Goal: Navigation & Orientation: Locate item on page

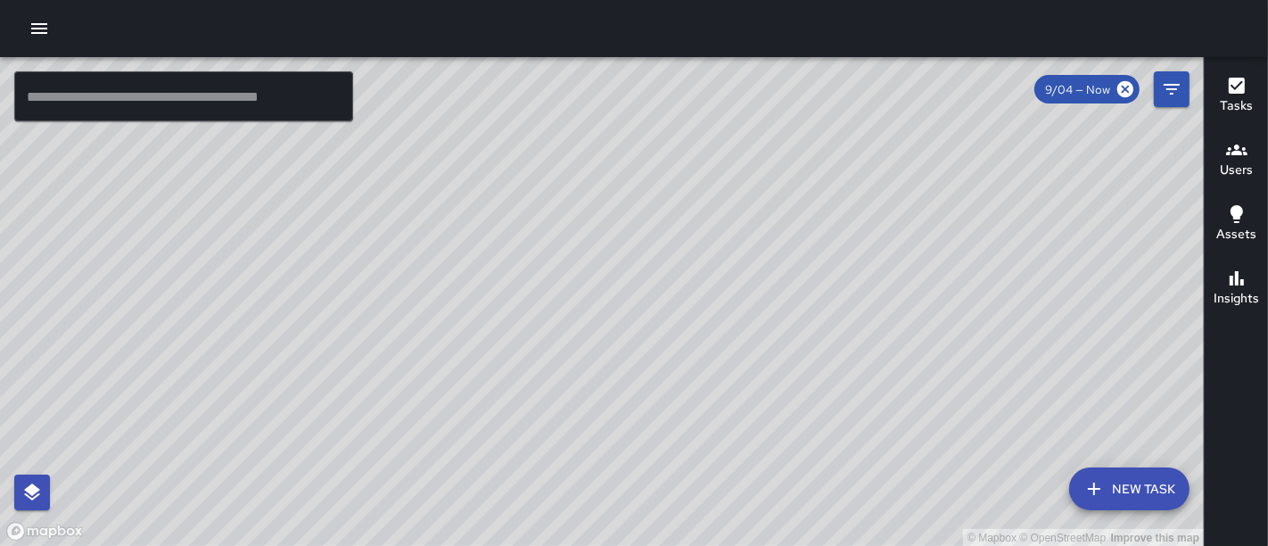
click at [598, 122] on div "© Mapbox © OpenStreetMap Improve this map" at bounding box center [602, 302] width 1204 height 490
drag, startPoint x: 471, startPoint y: 299, endPoint x: 636, endPoint y: 218, distance: 183.5
click at [636, 218] on div "© Mapbox © OpenStreetMap Improve this map" at bounding box center [602, 302] width 1204 height 490
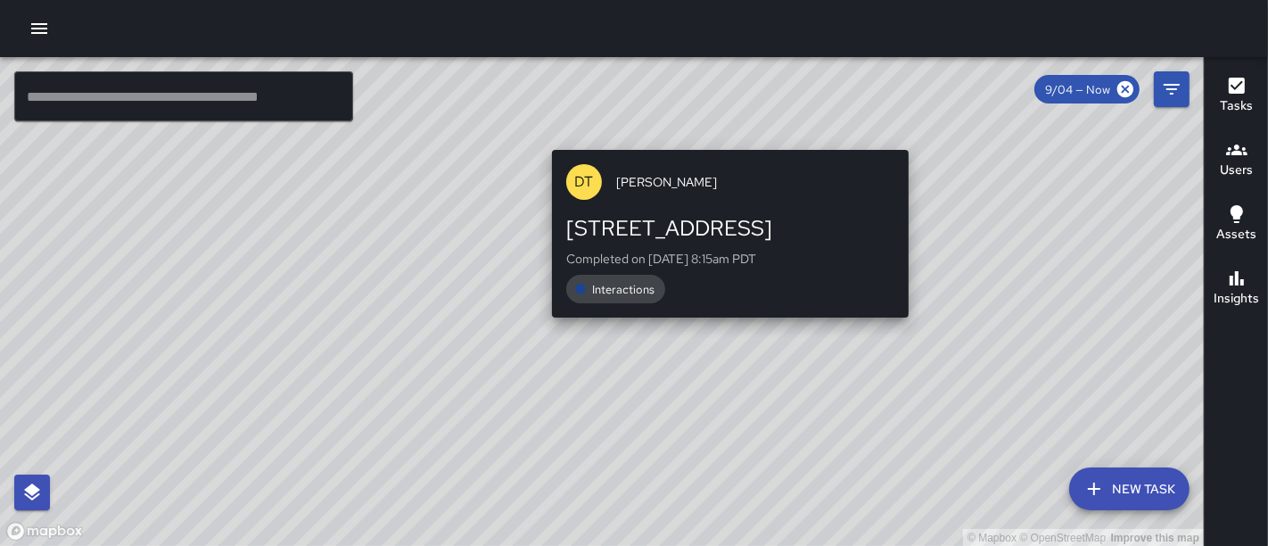
drag, startPoint x: 557, startPoint y: 230, endPoint x: 726, endPoint y: 143, distance: 189.9
click at [726, 143] on div "© Mapbox © OpenStreetMap Improve this map DT [PERSON_NAME][GEOGRAPHIC_DATA][STR…" at bounding box center [602, 302] width 1204 height 490
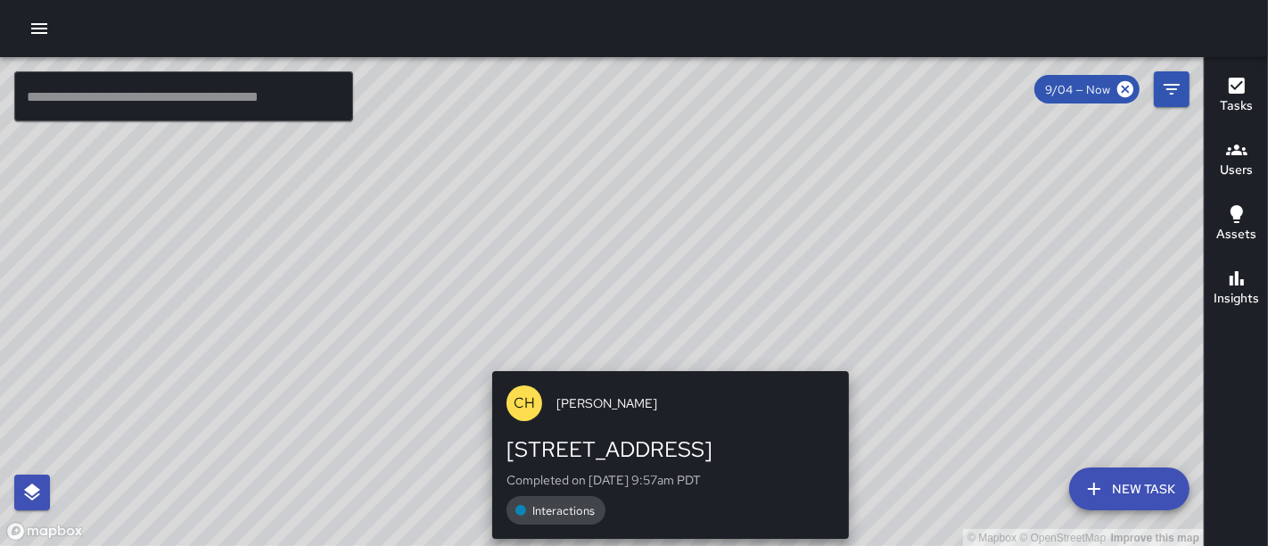
drag, startPoint x: 390, startPoint y: 247, endPoint x: 671, endPoint y: 357, distance: 301.6
click at [671, 357] on div "© Mapbox © OpenStreetMap Improve this map CH [PERSON_NAME] [STREET_ADDRESS] Com…" at bounding box center [602, 302] width 1204 height 490
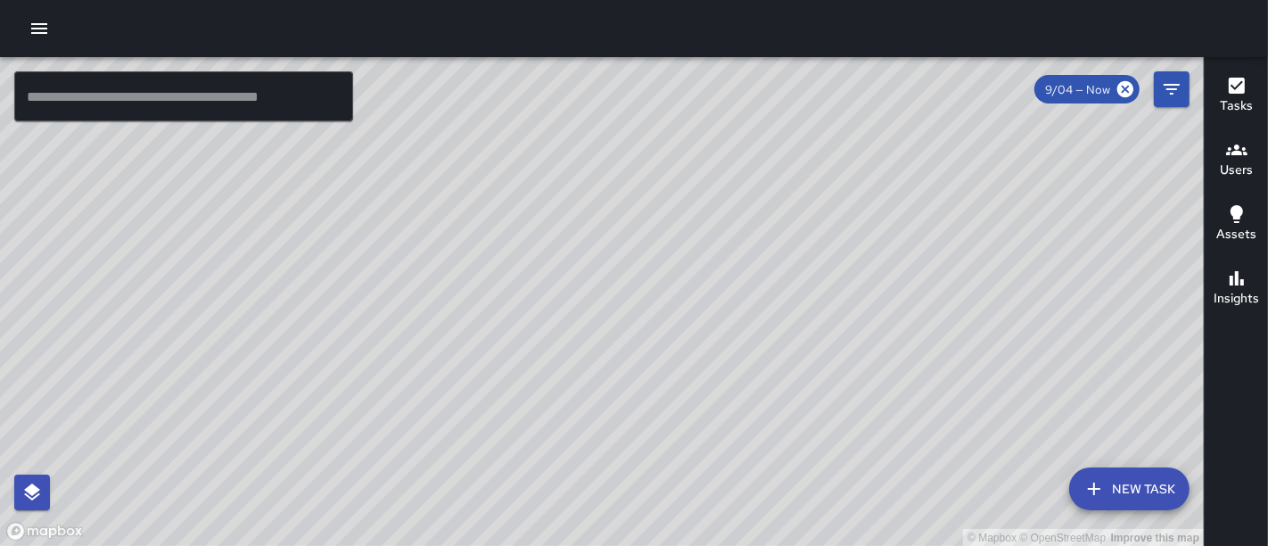
drag, startPoint x: 426, startPoint y: 312, endPoint x: 530, endPoint y: 545, distance: 254.7
click at [530, 545] on div "© Mapbox © OpenStreetMap Improve this map" at bounding box center [602, 302] width 1204 height 490
drag, startPoint x: 644, startPoint y: 260, endPoint x: 662, endPoint y: 159, distance: 103.2
click at [662, 159] on div "© Mapbox © OpenStreetMap Improve this map" at bounding box center [602, 302] width 1204 height 490
drag, startPoint x: 779, startPoint y: 390, endPoint x: 467, endPoint y: 49, distance: 462.0
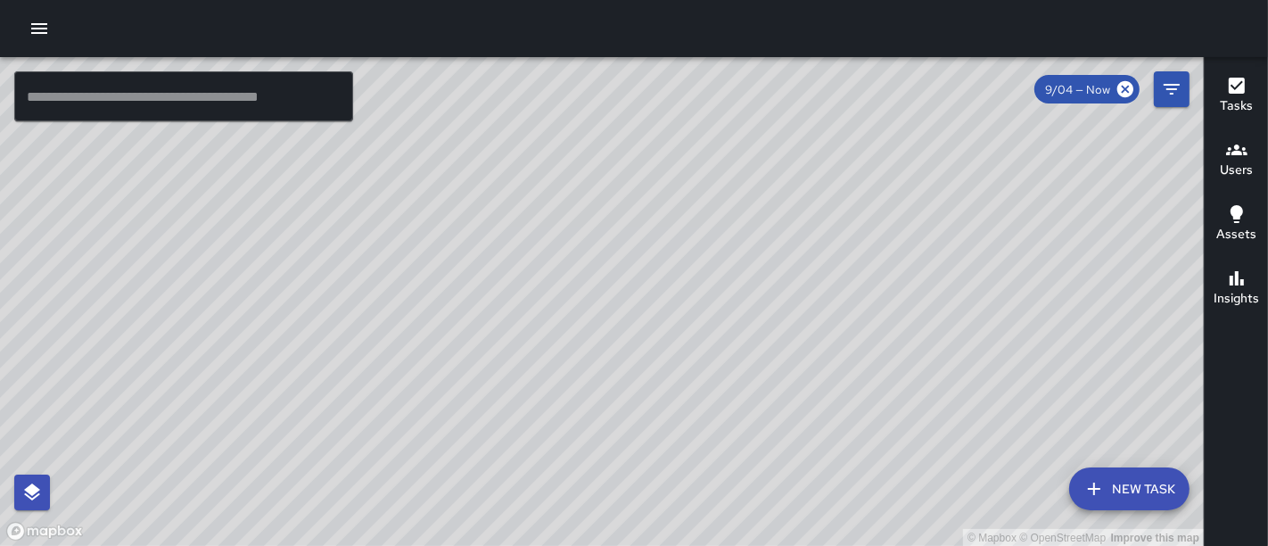
click at [467, 49] on div "© Mapbox © OpenStreetMap Improve this map ​ New Task 9/04 — Now Map Layers Task…" at bounding box center [634, 273] width 1268 height 546
drag, startPoint x: 408, startPoint y: 260, endPoint x: 804, endPoint y: -120, distance: 550.0
click at [804, 0] on html "© Mapbox © OpenStreetMap Improve this map ​ New Task 9/04 — Now Map Layers Task…" at bounding box center [634, 273] width 1268 height 546
drag, startPoint x: 836, startPoint y: 116, endPoint x: 367, endPoint y: 319, distance: 511.2
click at [367, 319] on div "© Mapbox © OpenStreetMap Improve this map" at bounding box center [602, 302] width 1204 height 490
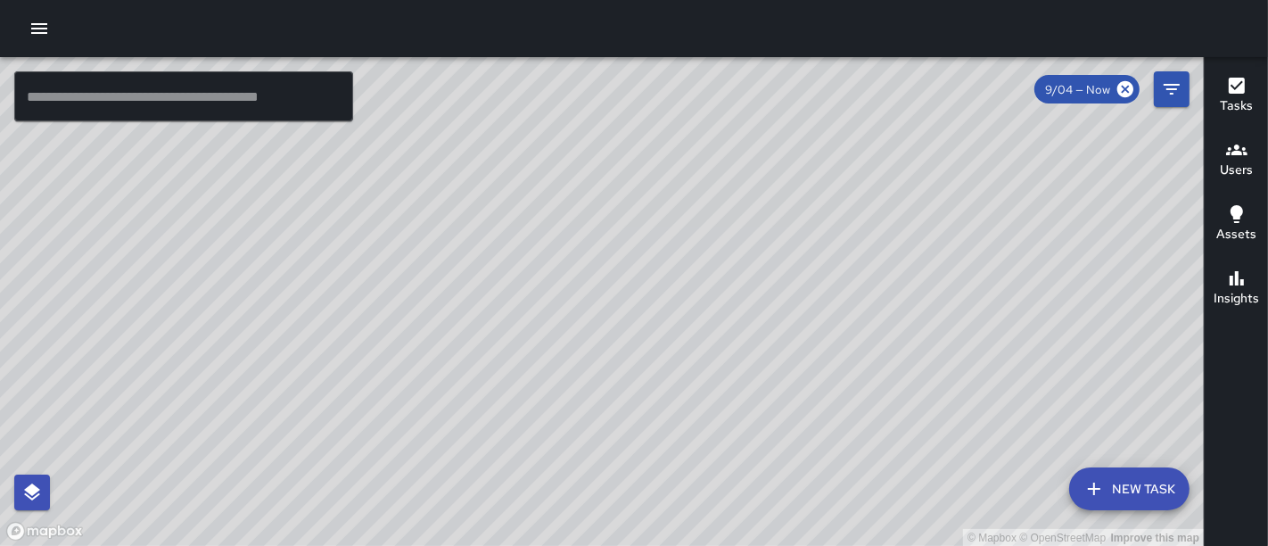
drag, startPoint x: 602, startPoint y: 168, endPoint x: 339, endPoint y: 500, distance: 424.1
click at [339, 500] on div "© Mapbox © OpenStreetMap Improve this map" at bounding box center [602, 302] width 1204 height 490
drag, startPoint x: 590, startPoint y: 278, endPoint x: 423, endPoint y: 500, distance: 278.2
click at [423, 500] on div "© Mapbox © OpenStreetMap Improve this map" at bounding box center [602, 302] width 1204 height 490
drag, startPoint x: 532, startPoint y: 366, endPoint x: 474, endPoint y: 489, distance: 136.4
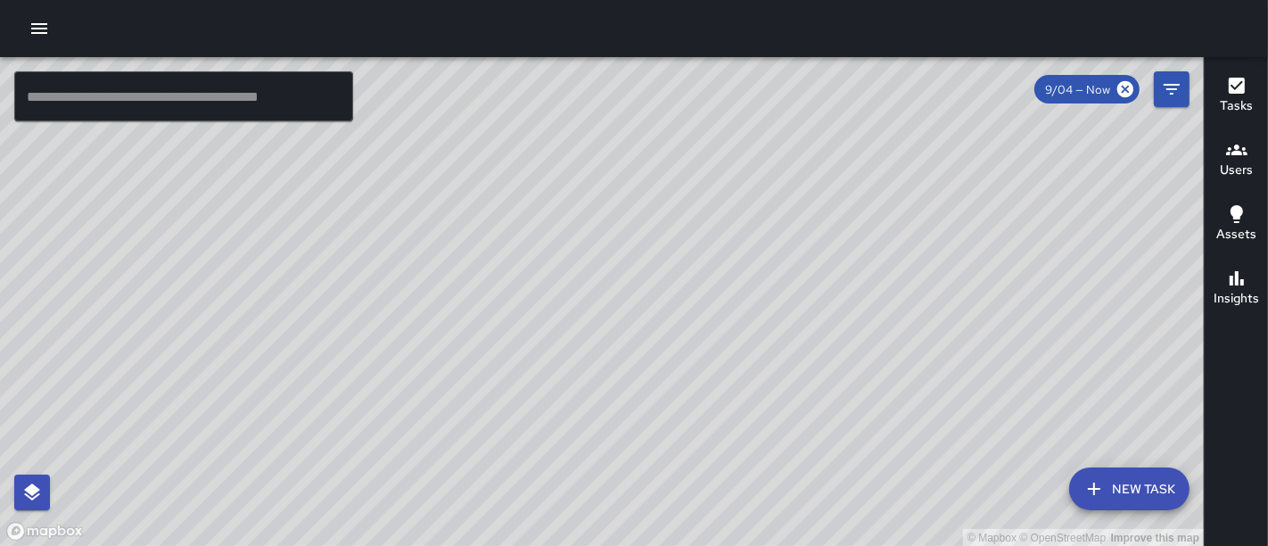
click at [474, 489] on div "© Mapbox © OpenStreetMap Improve this map" at bounding box center [602, 302] width 1204 height 490
drag, startPoint x: 535, startPoint y: 452, endPoint x: 453, endPoint y: 216, distance: 250.2
click at [453, 216] on div "© Mapbox © OpenStreetMap Improve this map" at bounding box center [602, 302] width 1204 height 490
drag, startPoint x: 620, startPoint y: 333, endPoint x: 448, endPoint y: 225, distance: 203.1
click at [448, 225] on div "© Mapbox © OpenStreetMap Improve this map" at bounding box center [602, 302] width 1204 height 490
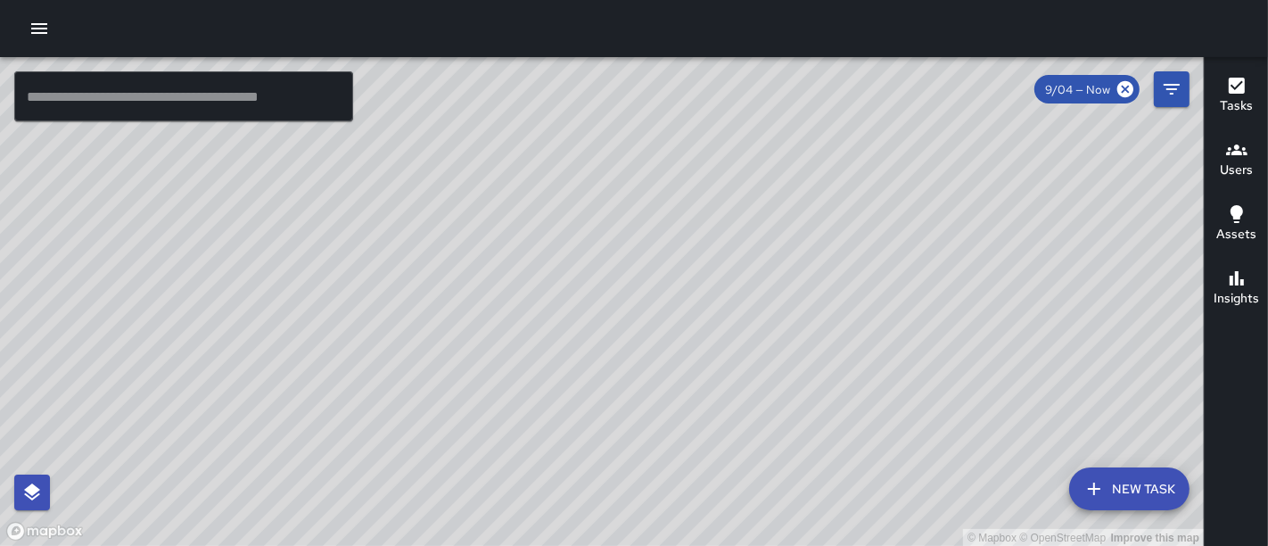
drag, startPoint x: 597, startPoint y: 423, endPoint x: 531, endPoint y: 277, distance: 160.0
click at [531, 277] on div "© Mapbox © OpenStreetMap Improve this map" at bounding box center [602, 302] width 1204 height 490
drag, startPoint x: 481, startPoint y: 353, endPoint x: 795, endPoint y: 219, distance: 341.2
click at [795, 219] on div "© Mapbox © OpenStreetMap Improve this map" at bounding box center [602, 302] width 1204 height 490
drag, startPoint x: 573, startPoint y: 279, endPoint x: 820, endPoint y: 189, distance: 262.9
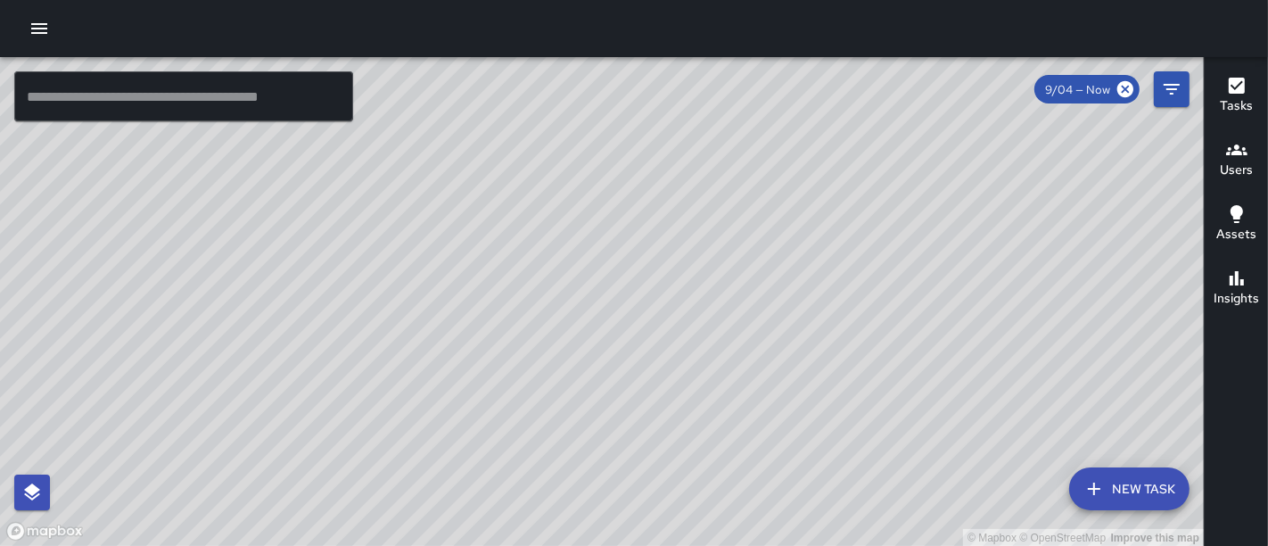
click at [820, 189] on div "© Mapbox © OpenStreetMap Improve this map" at bounding box center [602, 302] width 1204 height 490
